Goal: Navigation & Orientation: Find specific page/section

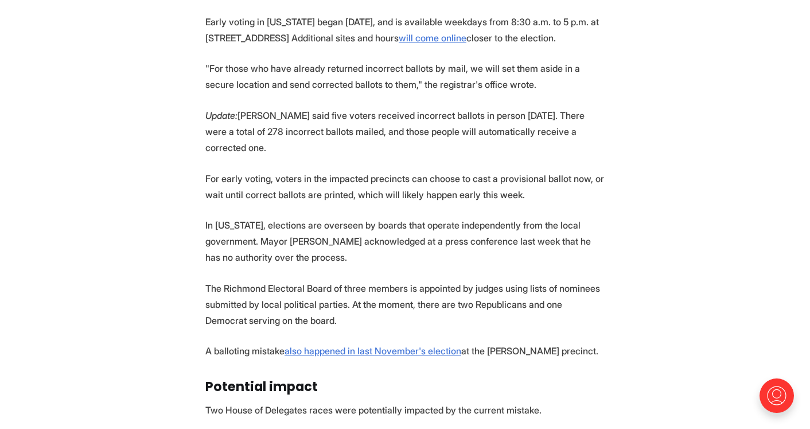
scroll to position [765, 0]
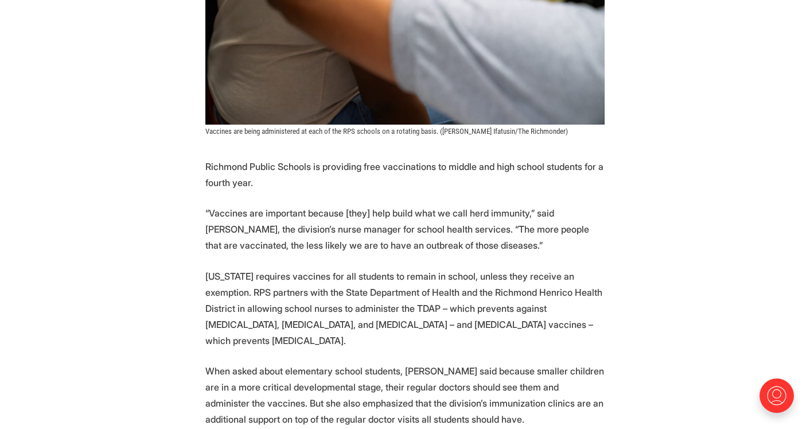
scroll to position [418, 0]
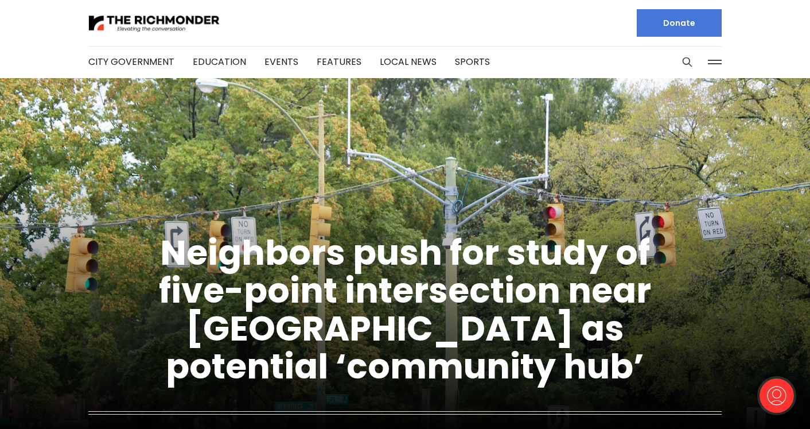
click at [715, 57] on button at bounding box center [714, 61] width 17 height 17
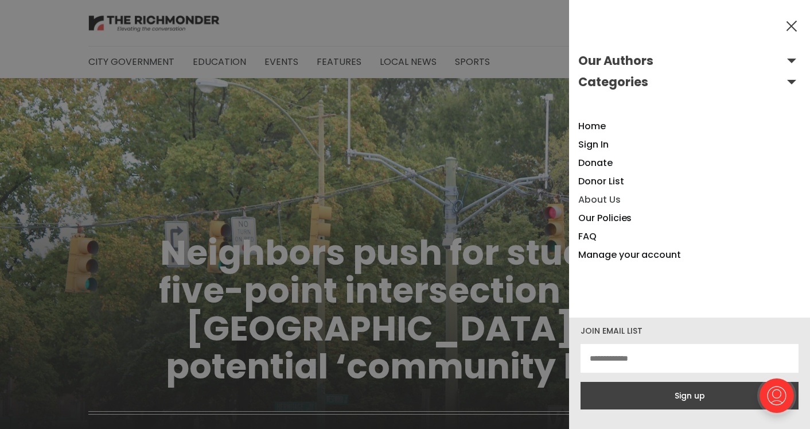
click at [606, 196] on link "About Us" at bounding box center [599, 199] width 42 height 13
